Goal: Use online tool/utility: Utilize a website feature to perform a specific function

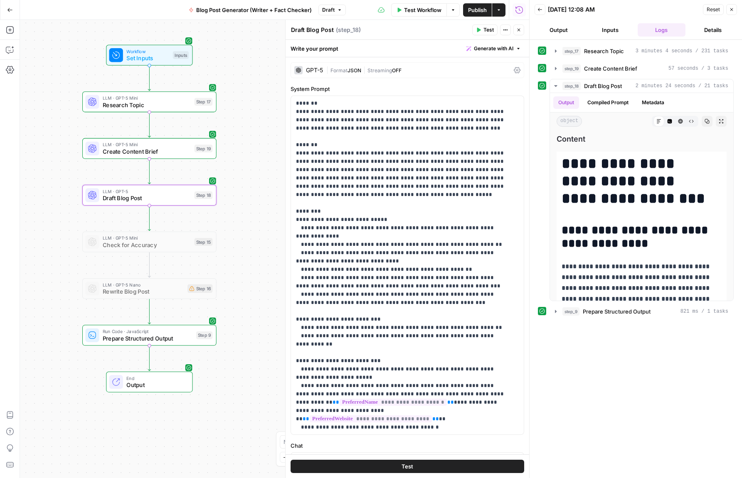
scroll to position [142, 0]
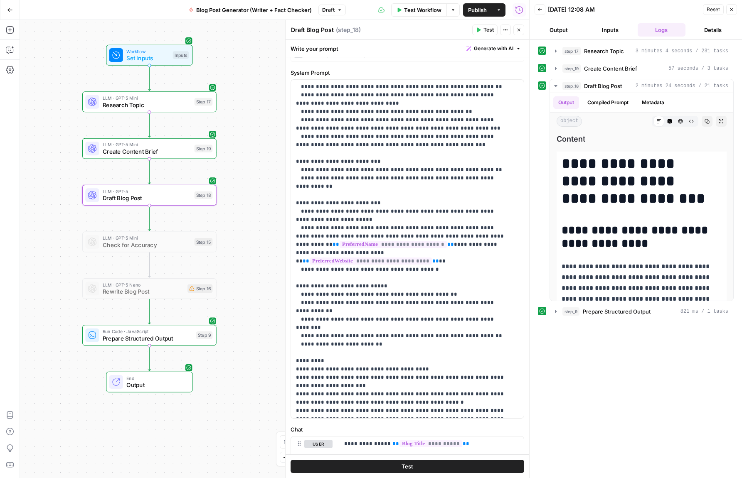
click at [730, 10] on icon "button" at bounding box center [731, 9] width 5 height 5
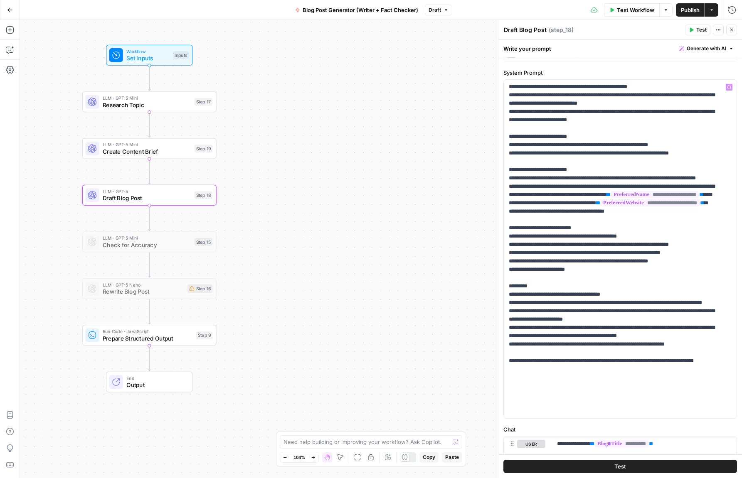
scroll to position [137, 0]
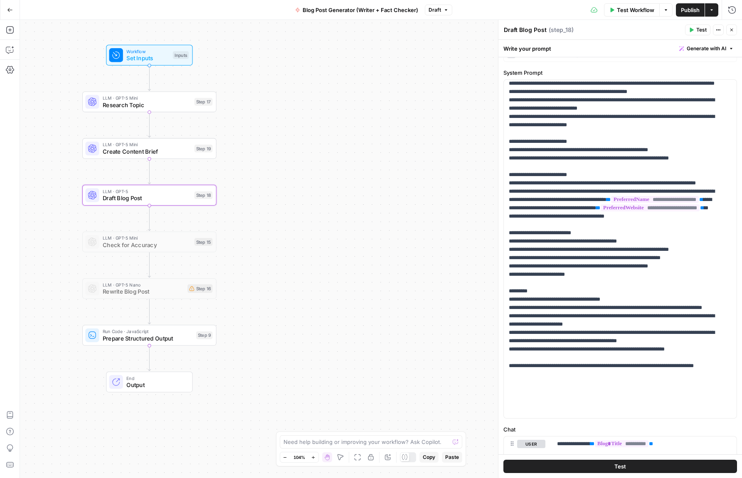
drag, startPoint x: 271, startPoint y: 12, endPoint x: 315, endPoint y: 14, distance: 44.5
click at [271, 12] on div "Go Back Blog Post Generator (Writer + Fact Checker) Draft Test Workflow Options…" at bounding box center [371, 10] width 742 height 20
click at [613, 9] on icon "button" at bounding box center [611, 9] width 5 height 5
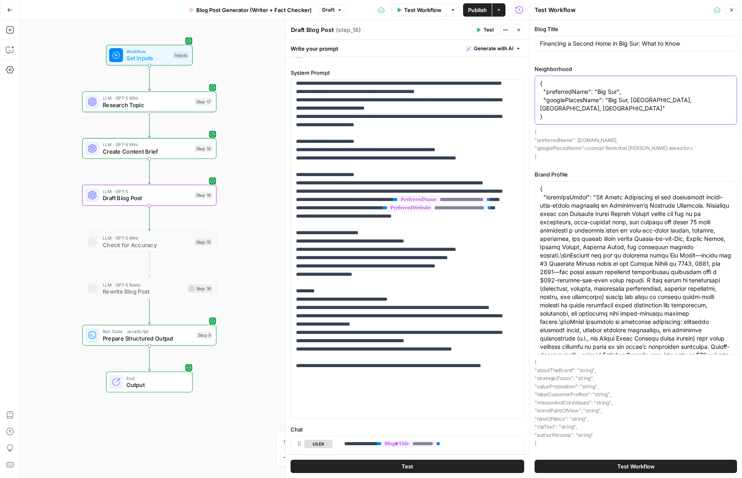
drag, startPoint x: 616, startPoint y: 91, endPoint x: 597, endPoint y: 91, distance: 19.1
click at [597, 91] on textarea "{ "preferredName": "Big Sur", "googlePlacesName": "Big Sur, [GEOGRAPHIC_DATA], …" at bounding box center [636, 100] width 192 height 42
drag, startPoint x: 627, startPoint y: 99, endPoint x: 609, endPoint y: 98, distance: 17.5
click at [609, 98] on textarea "{ "preferredName": "Pacific Grove", "googlePlacesName": "Big Sur, [GEOGRAPHIC_D…" at bounding box center [636, 100] width 192 height 42
click at [673, 99] on textarea "{ "preferredName": "Pacific Grove", "googlePlacesName": "[GEOGRAPHIC_DATA], [GE…" at bounding box center [636, 100] width 192 height 42
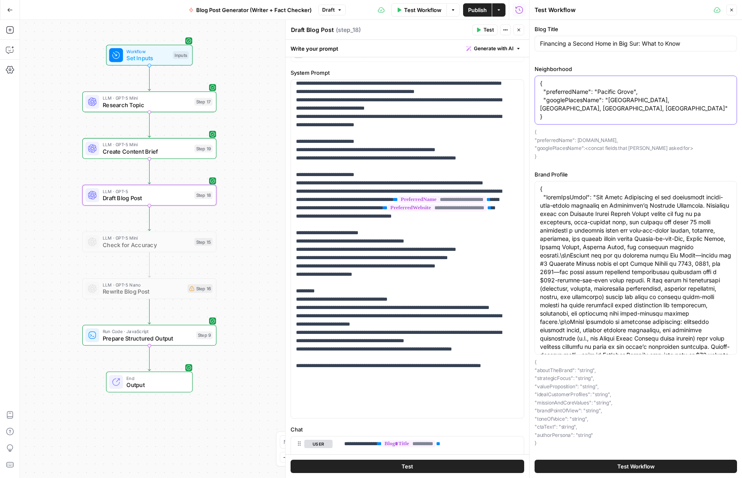
type textarea "{ "preferredName": "Pacific Grove", "googlePlacesName": "[GEOGRAPHIC_DATA], [GE…"
click at [602, 42] on input "Financing a Second Home in Big Sur: What to Know" at bounding box center [636, 43] width 192 height 8
paste input "Is a Hansville Short‑Term Rental a Good Investment?"
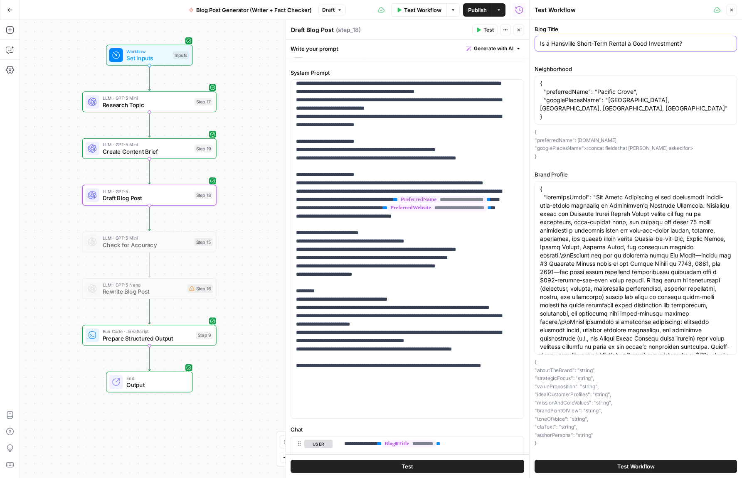
click at [560, 42] on input "Is a Hansville Short‑Term Rental a Good Investment?" at bounding box center [636, 43] width 192 height 8
type input "Is a Pacific Grove Short‑Term Rental a Good Investment?"
click at [562, 95] on textarea "{ "preferredName": "Pacific Grove", "googlePlacesName": "[GEOGRAPHIC_DATA], [GE…" at bounding box center [636, 100] width 192 height 42
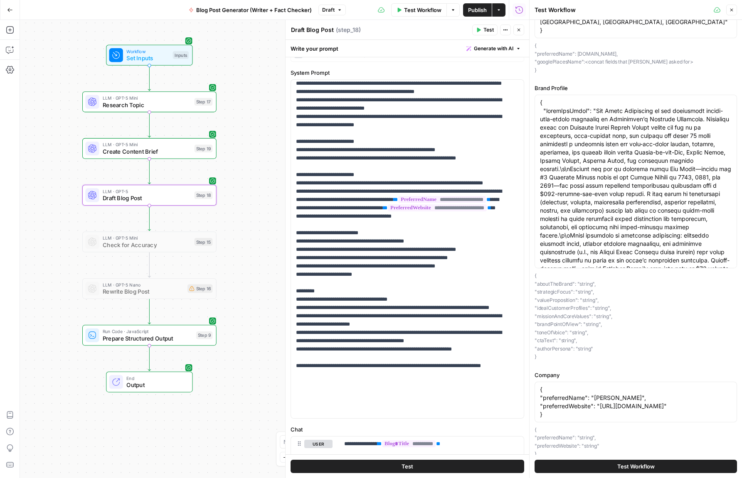
click at [626, 466] on span "Test Workflow" at bounding box center [635, 467] width 37 height 8
